Goal: Find contact information: Find contact information

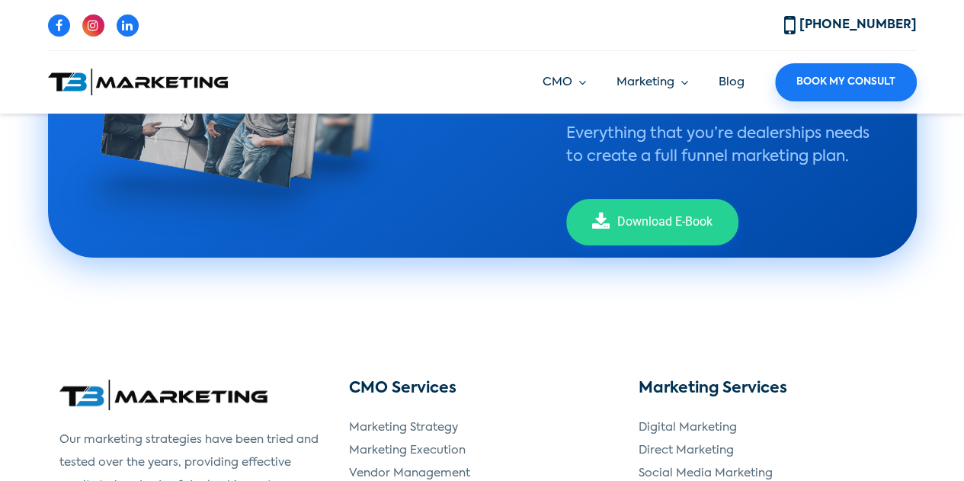
scroll to position [3110, 0]
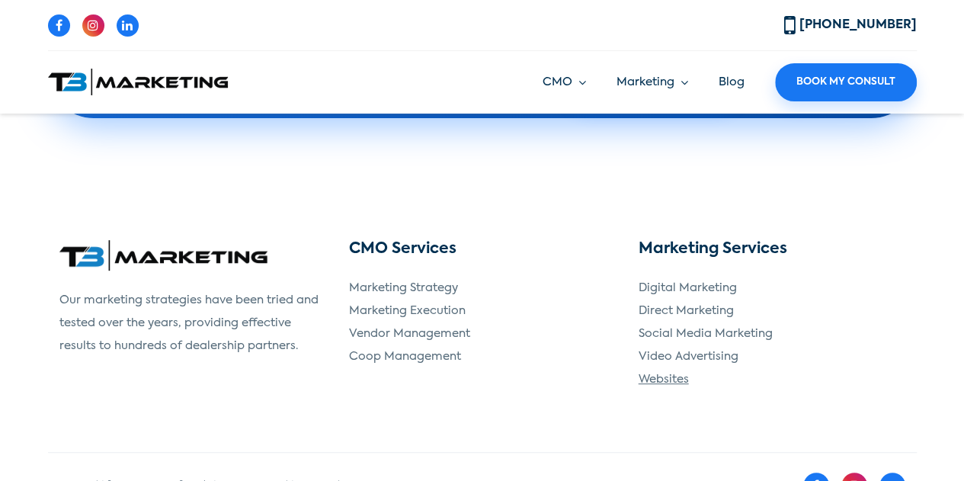
click at [660, 373] on link "Websites" at bounding box center [663, 378] width 50 height 11
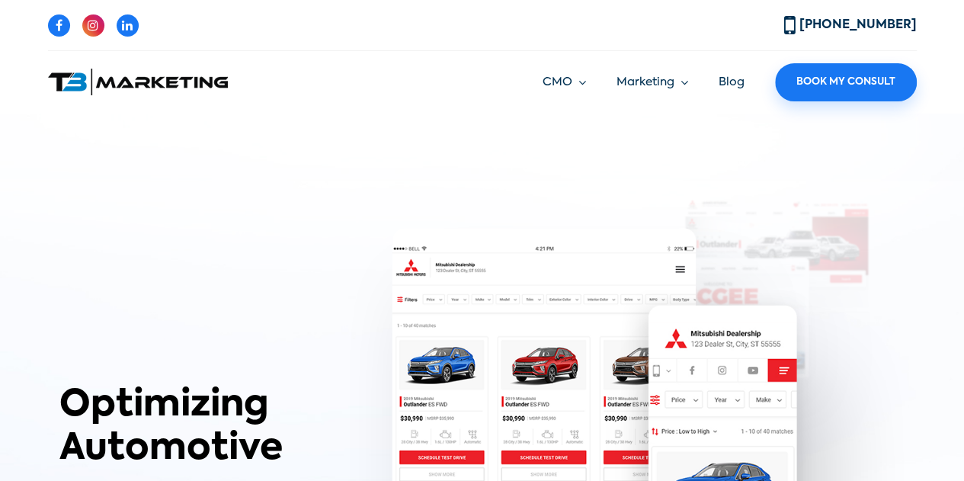
click at [369, 34] on div "[PHONE_NUMBER]" at bounding box center [482, 31] width 868 height 39
click at [116, 76] on img at bounding box center [138, 82] width 180 height 27
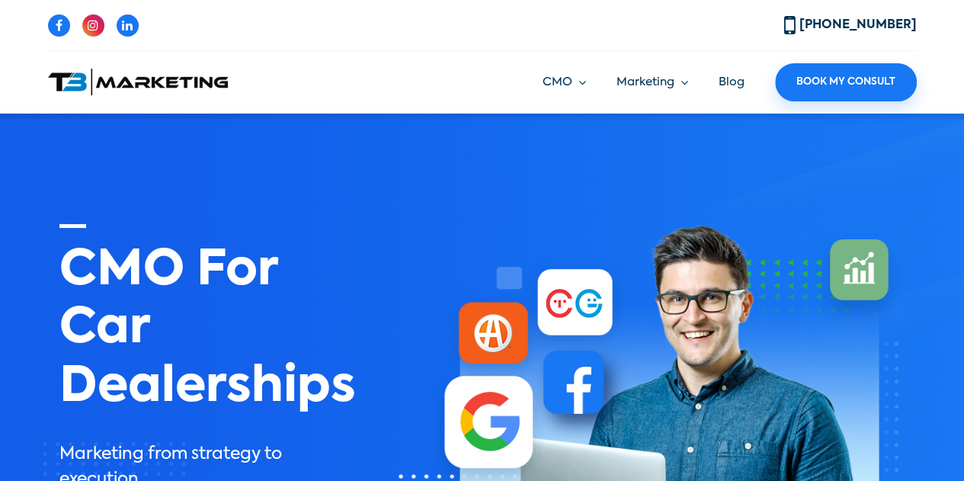
click at [279, 53] on div "(877) 847-3126 CMO Marketing Strategy Marketing Execution Vendor Management Coo…" at bounding box center [482, 56] width 868 height 89
click at [699, 19] on div "[PHONE_NUMBER]" at bounding box center [482, 31] width 868 height 39
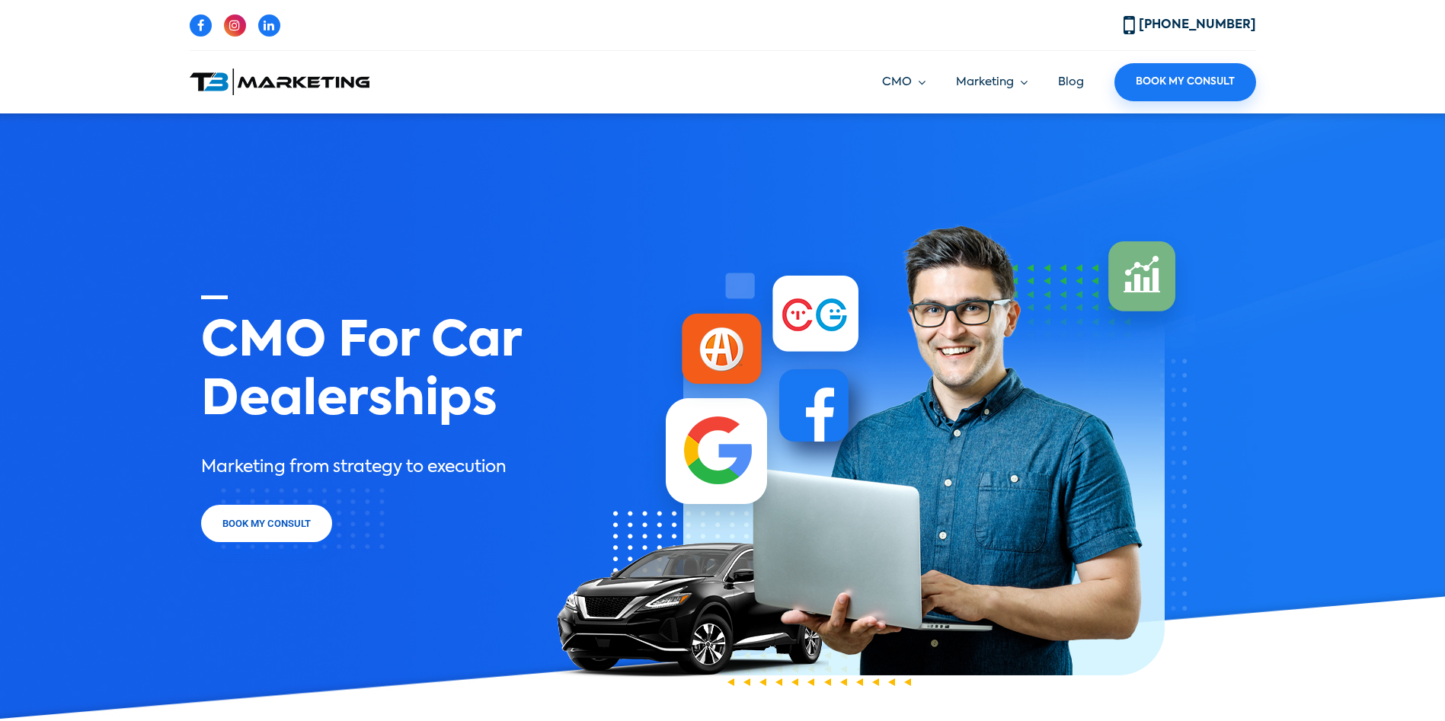
click at [963, 24] on div "[PHONE_NUMBER]" at bounding box center [723, 31] width 1066 height 39
